Goal: Communication & Community: Answer question/provide support

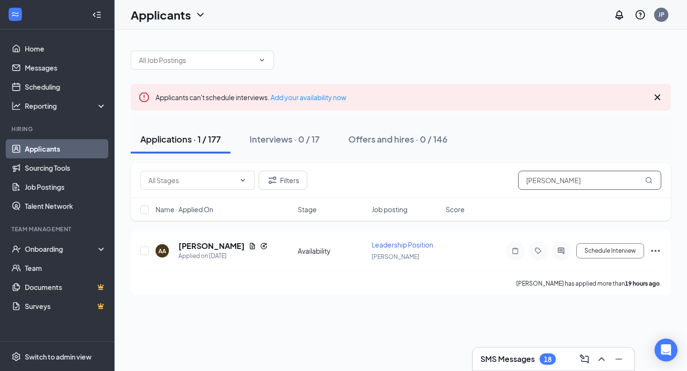
click at [556, 174] on input "[PERSON_NAME]" at bounding box center [589, 180] width 143 height 19
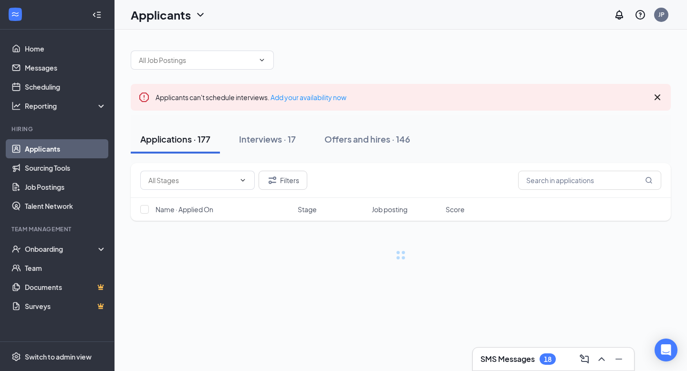
click at [444, 46] on div at bounding box center [401, 55] width 540 height 29
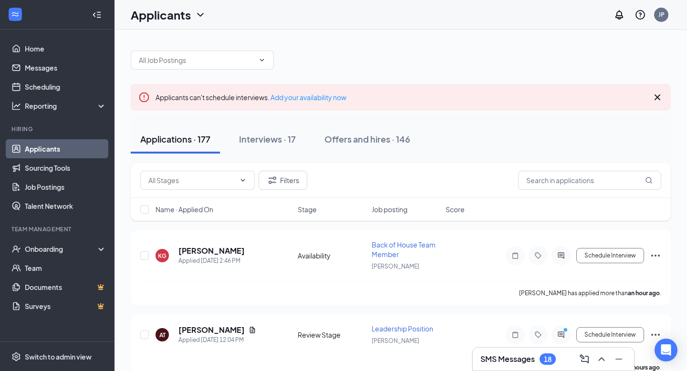
click at [654, 95] on icon "Cross" at bounding box center [657, 97] width 11 height 11
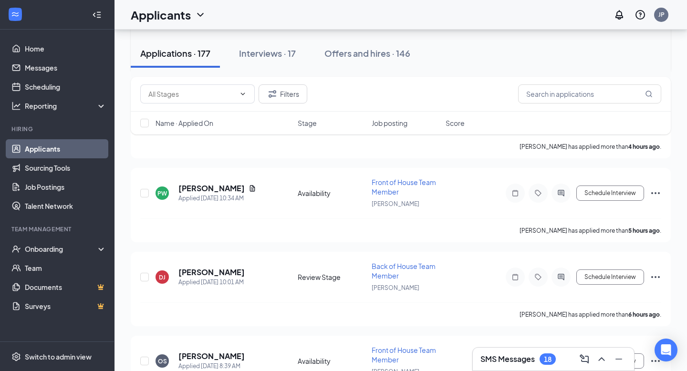
scroll to position [310, 0]
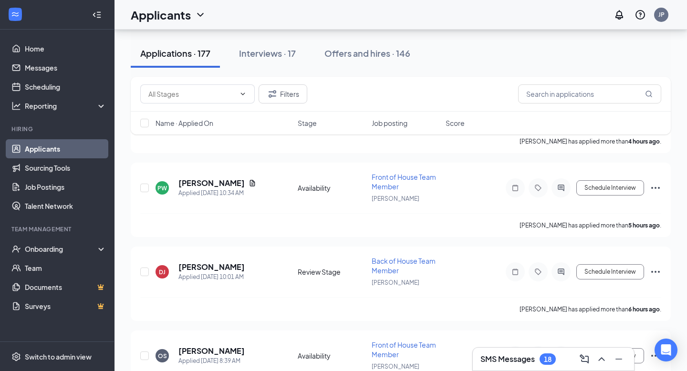
click at [497, 357] on h3 "SMS Messages" at bounding box center [508, 359] width 54 height 10
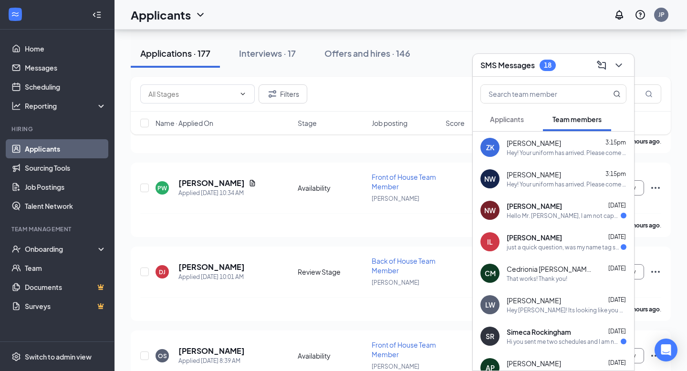
click at [538, 211] on div "Nerissa Wilkerson Oct 3 Hello Mr. Matthew, I am not capable of logging into hot…" at bounding box center [567, 210] width 120 height 19
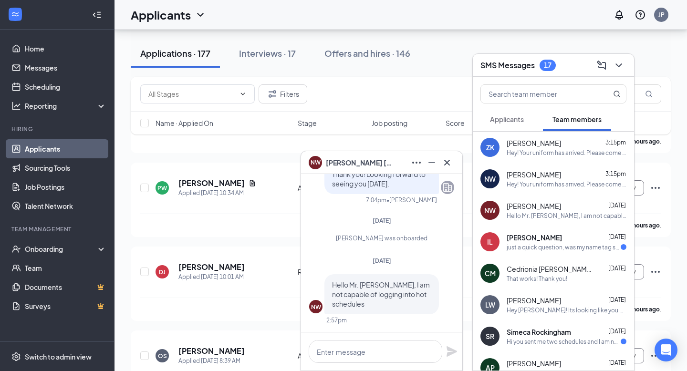
click at [542, 254] on div "IL Isabella Lowery Sep 29 just a quick question, was my name tag supposed to be…" at bounding box center [553, 241] width 161 height 31
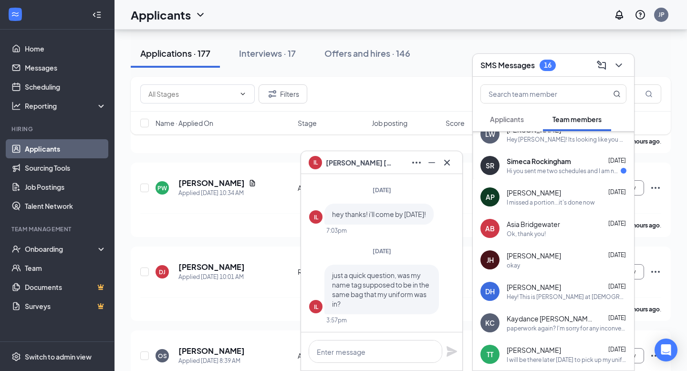
scroll to position [142, 0]
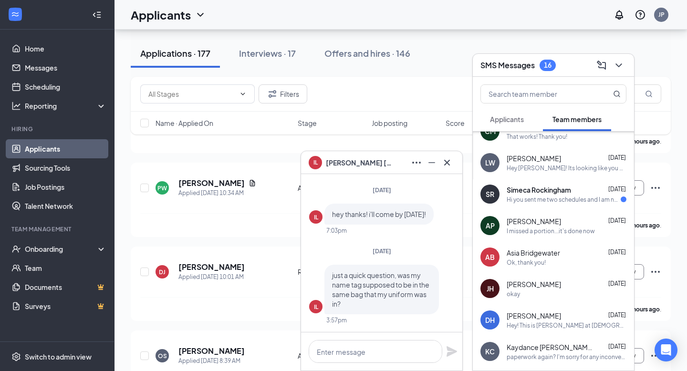
click at [570, 180] on div "SR Simeca Rockingham Sep 22 Hi you sent me two schedules and I am not sure whic…" at bounding box center [553, 193] width 161 height 31
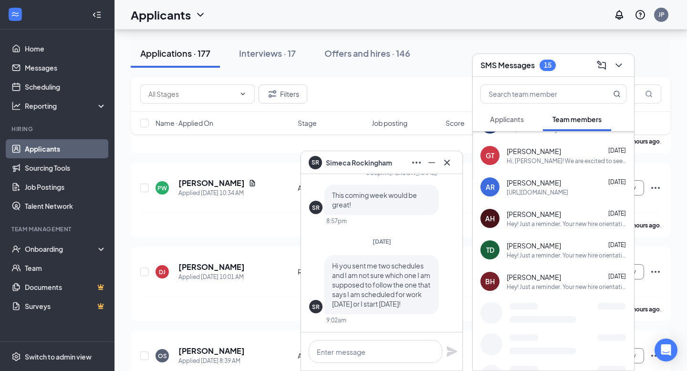
scroll to position [494, 0]
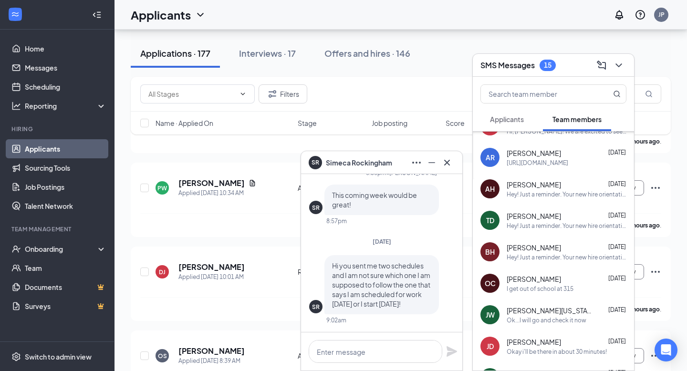
click at [518, 121] on span "Applicants" at bounding box center [507, 119] width 34 height 9
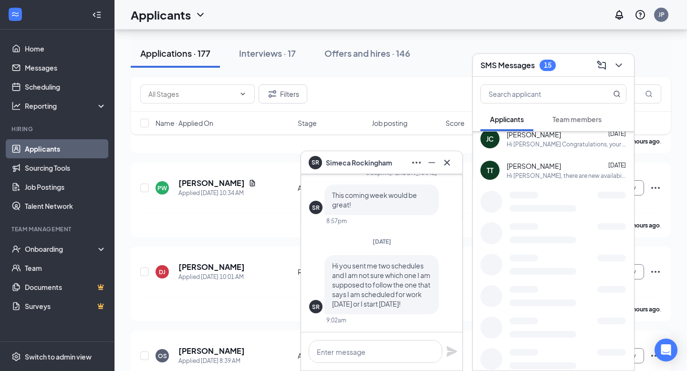
scroll to position [0, 0]
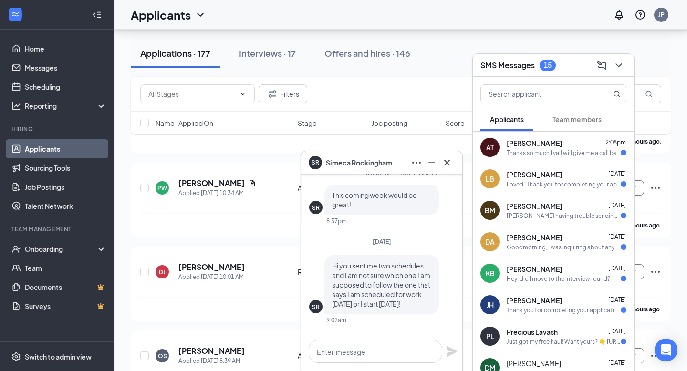
click at [559, 153] on div "Thanks so much I yall will give me a call back soon" at bounding box center [564, 153] width 114 height 8
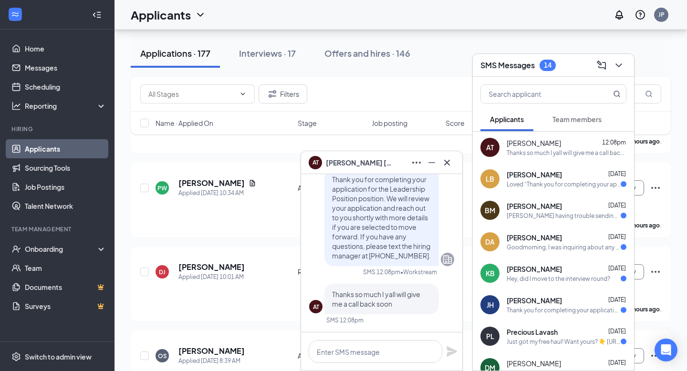
click at [563, 185] on div "Loved “Thank you for completing your application for the Back of House Team Mem…" at bounding box center [564, 184] width 114 height 8
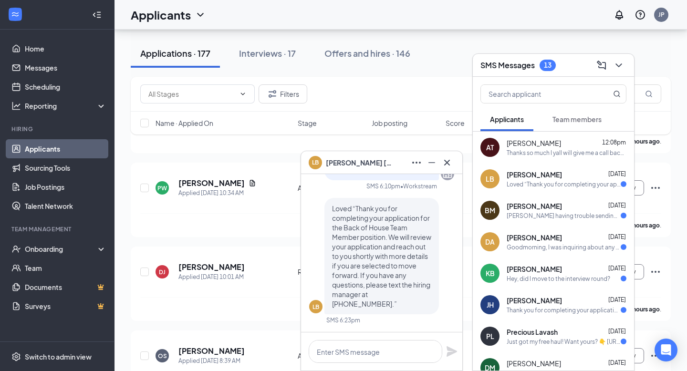
click at [565, 200] on div "BM Bennett Myers Oct 14 Iam having trouble sending you a video" at bounding box center [553, 210] width 161 height 31
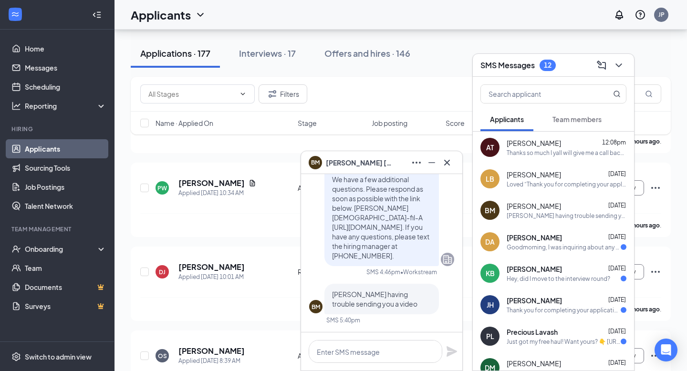
click at [556, 244] on div "Goodmorning, I was inquiring about any updates there may be in the application …" at bounding box center [564, 247] width 114 height 8
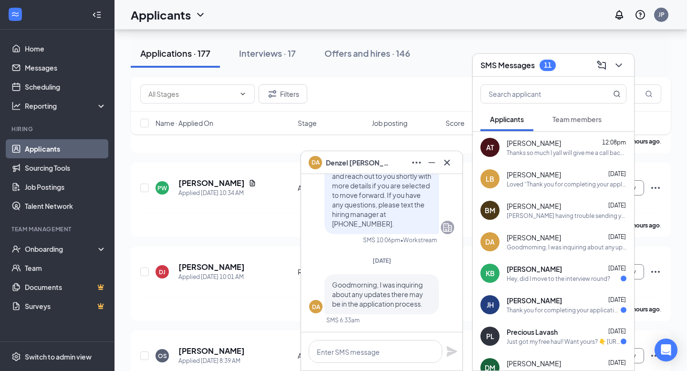
click at [563, 278] on div "Hey, did I move to the interview round?" at bounding box center [559, 279] width 104 height 8
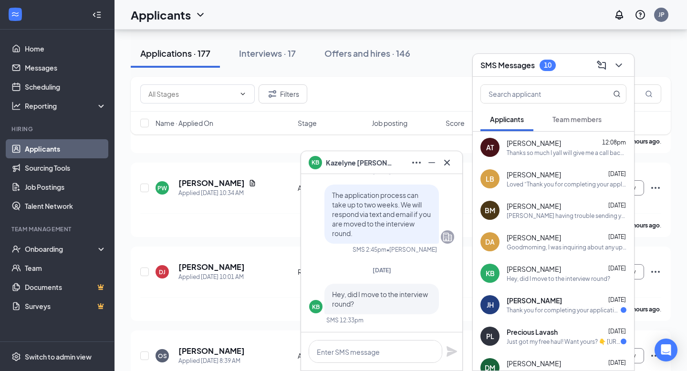
click at [572, 304] on div "jerrica Harris Oct 10" at bounding box center [567, 301] width 120 height 10
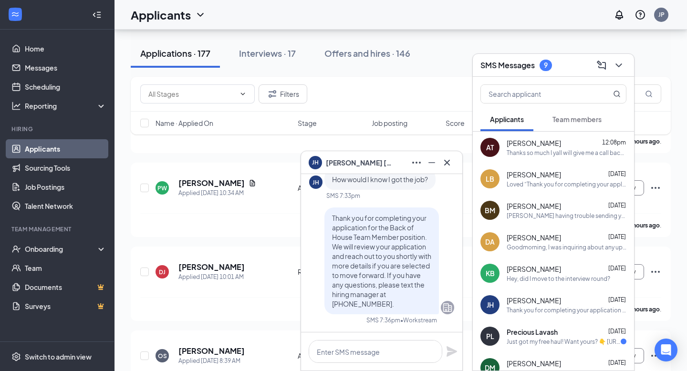
click at [585, 336] on div "Precious Lavash Oct 9" at bounding box center [567, 332] width 120 height 10
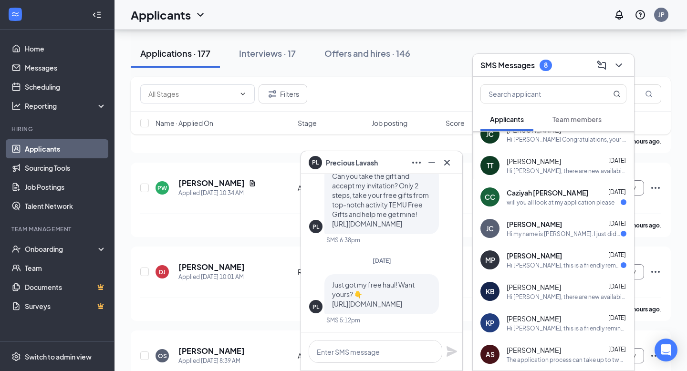
scroll to position [279, 0]
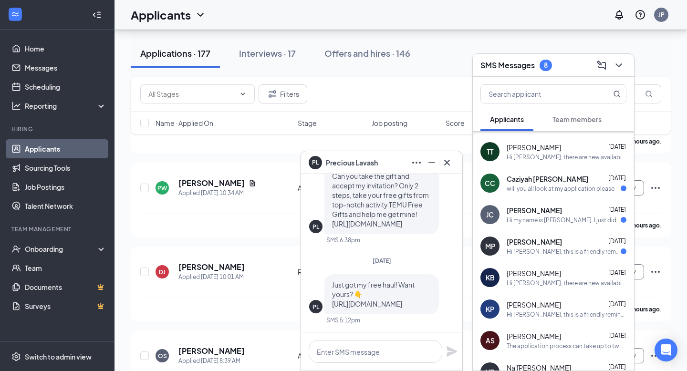
click at [557, 188] on div "will you all look at my application please" at bounding box center [561, 189] width 108 height 8
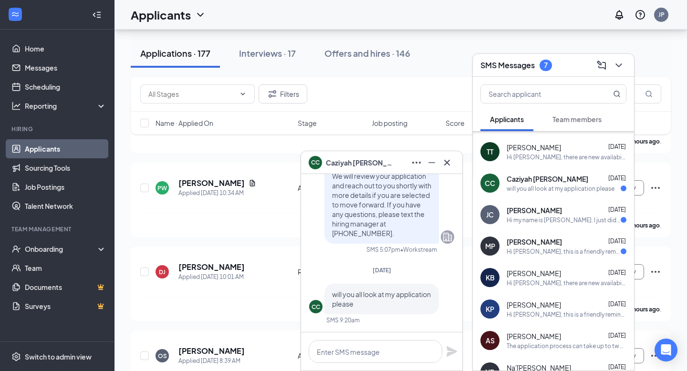
click at [561, 221] on div "Hi my name is Jamonica Coleman. I just did two applications for front of the ho…" at bounding box center [564, 220] width 114 height 8
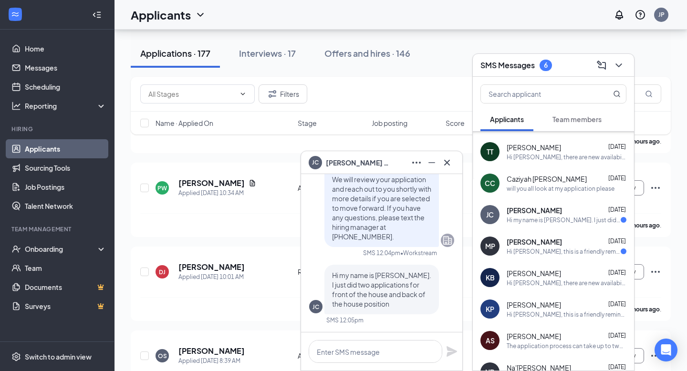
click at [566, 248] on div "Hi Madison, this is a friendly reminder. To move forward with your application …" at bounding box center [564, 252] width 114 height 8
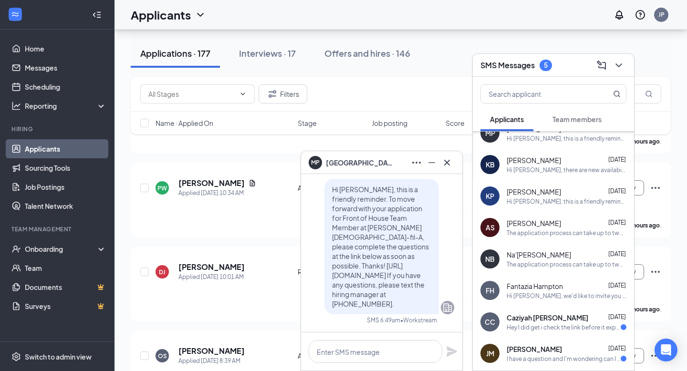
click at [575, 300] on div "FH Fantazia Hampton Oct 9 Hi Fantazia, we'd like to invite you to a meeting wit…" at bounding box center [553, 290] width 161 height 31
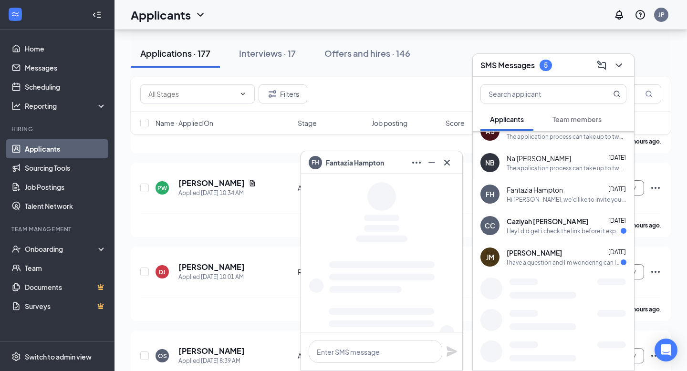
scroll to position [522, 0]
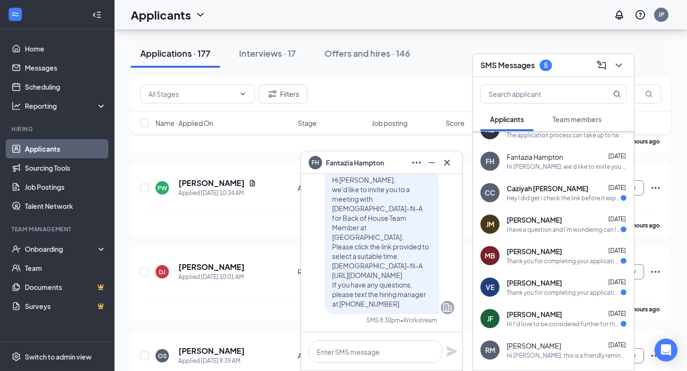
click at [560, 204] on div "CC Caziyah catchings Sep 29 Hey I did get i check the link before it expired" at bounding box center [553, 192] width 161 height 31
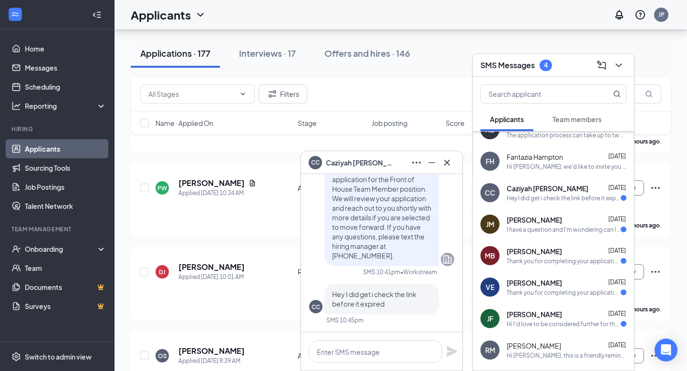
click at [566, 229] on div "I have a question and I'm wondering can I change when I can start my job becaus…" at bounding box center [564, 230] width 114 height 8
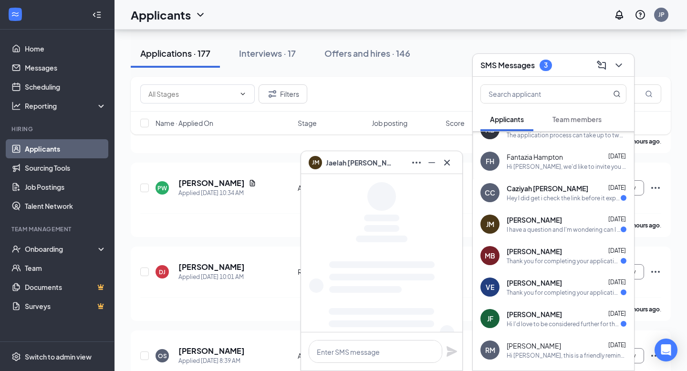
click at [566, 260] on div "Thank you for completing your application for the Front of House Team Member po…" at bounding box center [564, 261] width 114 height 8
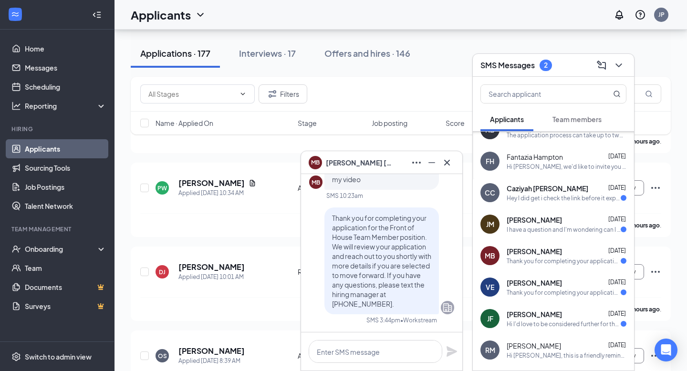
click at [567, 292] on div "Thank you for completing your application for the Leadership Position position.…" at bounding box center [564, 293] width 114 height 8
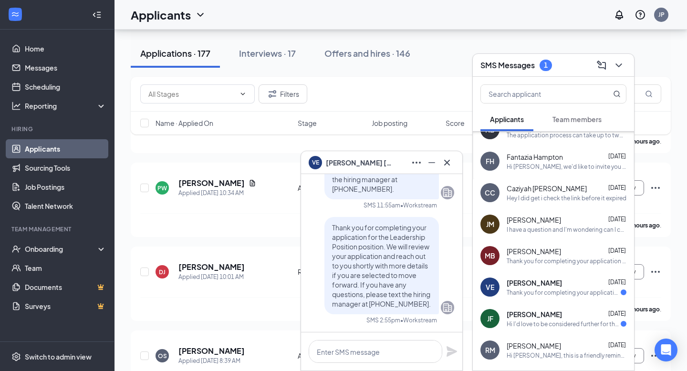
click at [572, 315] on div "Julia Fowler Sep 22" at bounding box center [567, 315] width 120 height 10
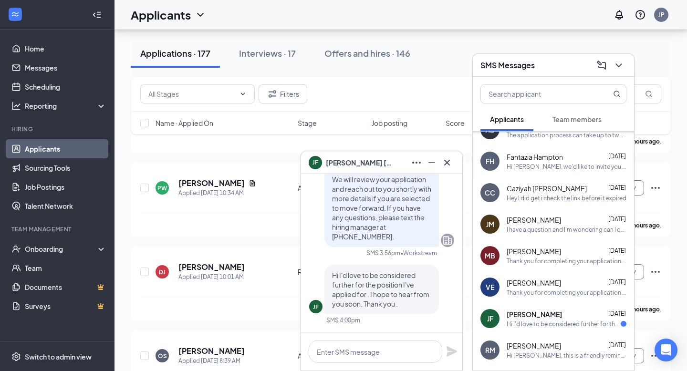
click at [573, 354] on div "Hi Rylee McKenzie, this is a friendly reminder. Please select an interview time…" at bounding box center [567, 356] width 120 height 8
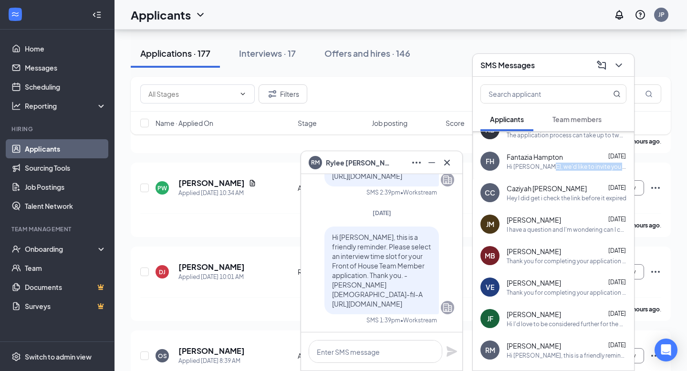
click at [538, 170] on div "FH Fantazia Hampton Oct 9 Hi Fantazia, we'd like to invite you to a meeting wit…" at bounding box center [553, 161] width 161 height 31
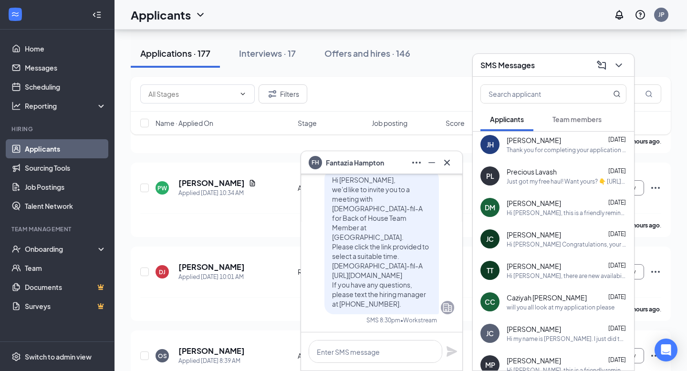
scroll to position [0, 0]
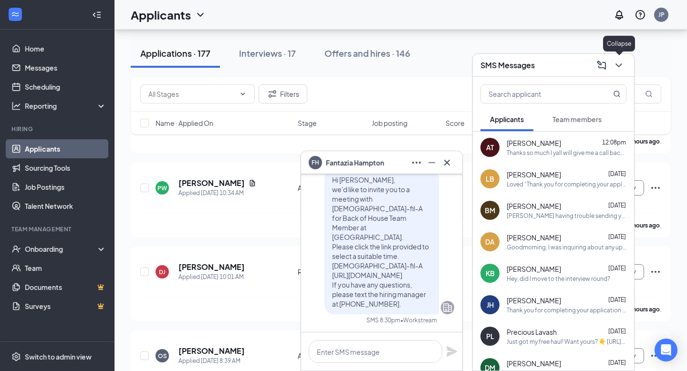
click at [623, 66] on icon "ChevronDown" at bounding box center [618, 65] width 11 height 11
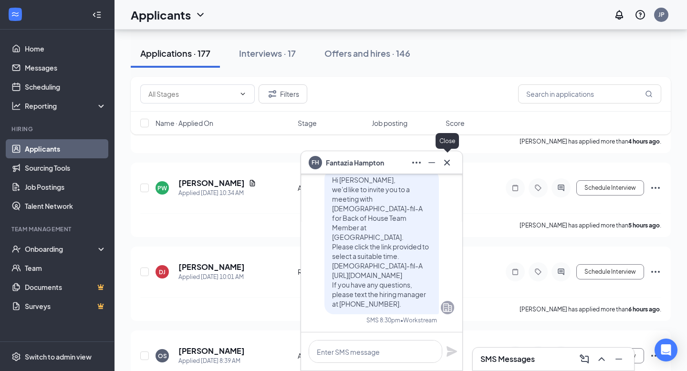
click at [444, 163] on icon "Cross" at bounding box center [446, 162] width 11 height 11
